Goal: Information Seeking & Learning: Learn about a topic

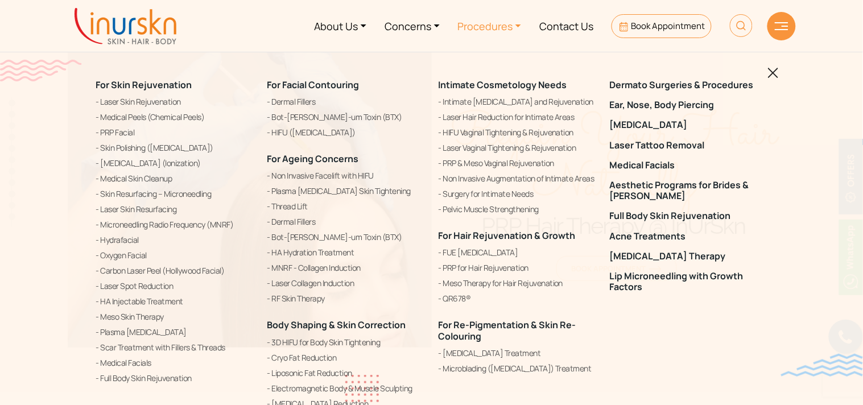
scroll to position [450, 0]
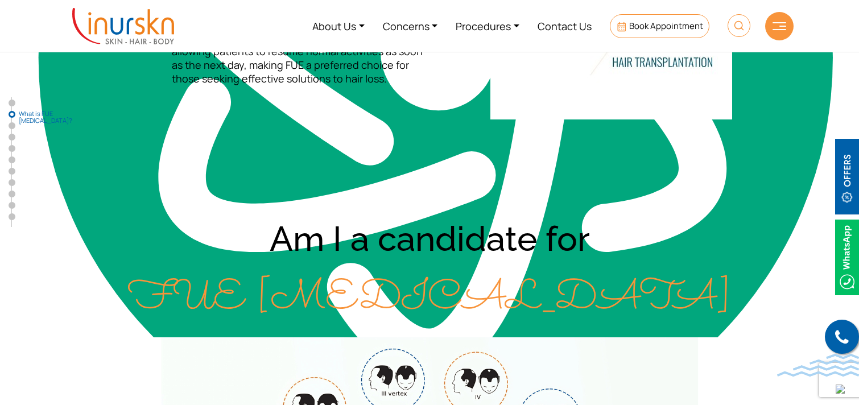
scroll to position [698, 0]
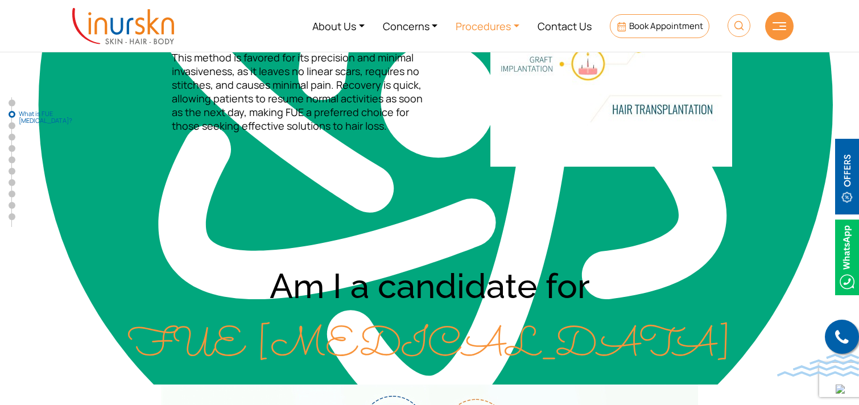
click at [501, 34] on link "Procedures" at bounding box center [488, 26] width 82 height 43
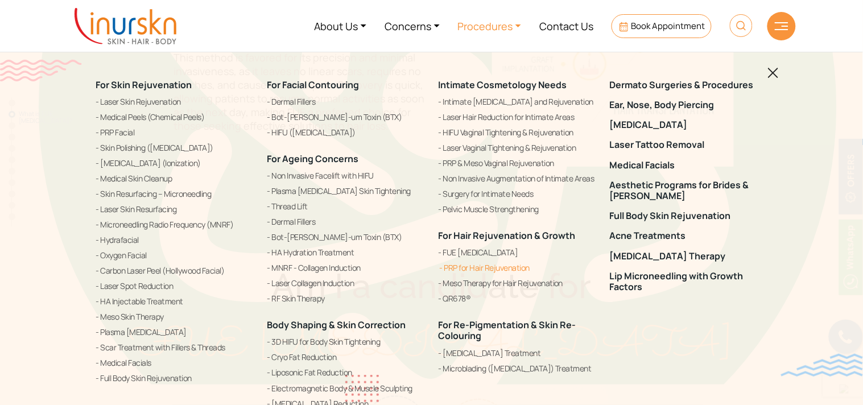
click at [475, 270] on link "PRP for Hair Rejuvenation" at bounding box center [518, 268] width 158 height 14
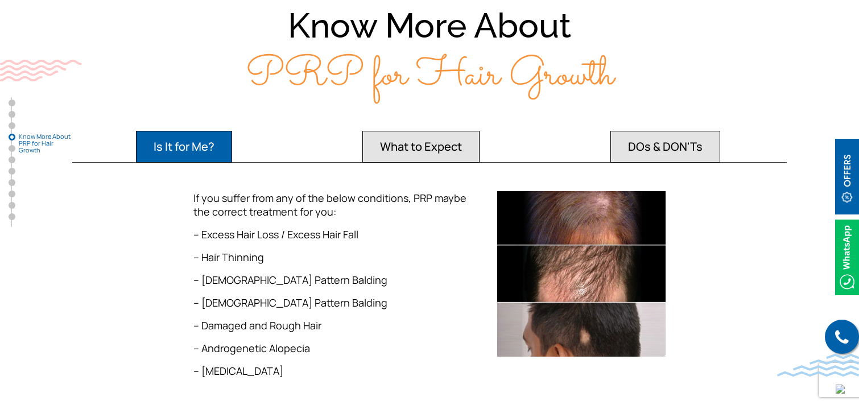
scroll to position [1665, 0]
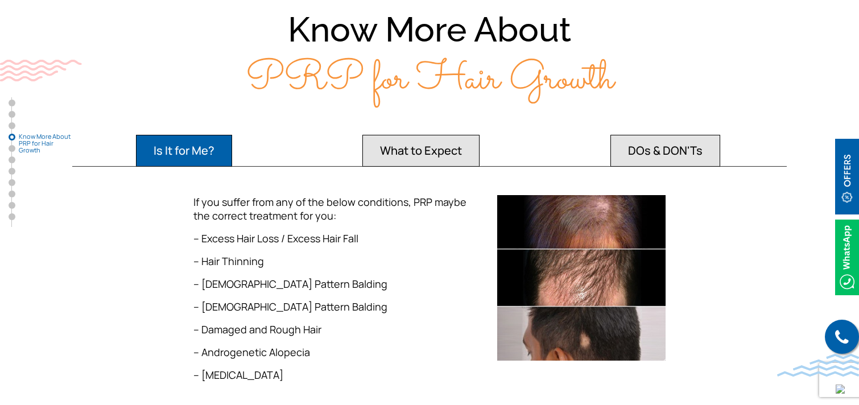
click at [454, 135] on button "What to Expect" at bounding box center [421, 151] width 117 height 32
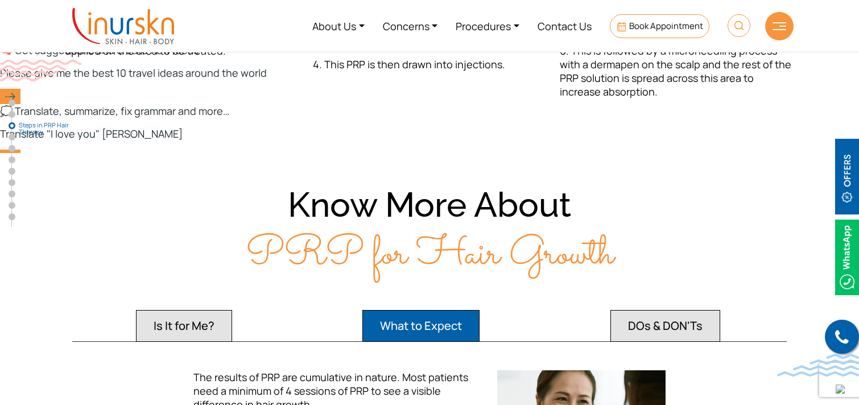
scroll to position [1447, 0]
